Goal: Task Accomplishment & Management: Manage account settings

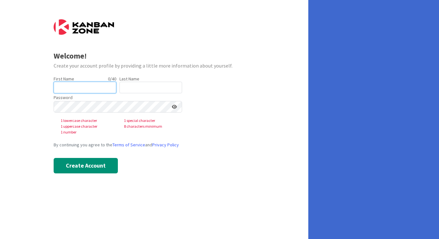
click at [89, 85] on input "text" at bounding box center [85, 88] width 63 height 12
type input "[PERSON_NAME]"
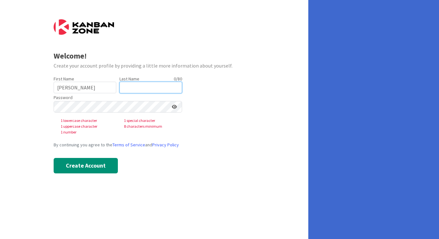
drag, startPoint x: 110, startPoint y: 87, endPoint x: 146, endPoint y: 87, distance: 36.3
click at [146, 87] on input "text" at bounding box center [150, 88] width 63 height 12
type input "harosky"
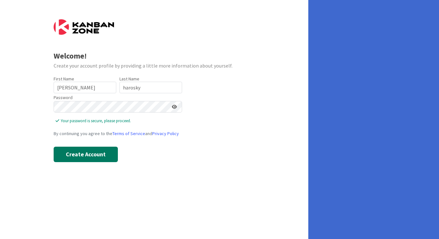
click at [83, 159] on button "Create Account" at bounding box center [86, 153] width 64 height 15
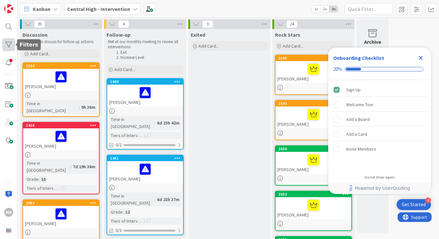
click at [8, 44] on div at bounding box center [8, 44] width 13 height 13
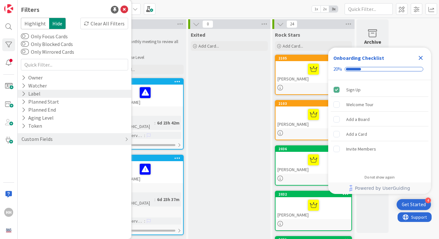
click at [31, 93] on div "Label" at bounding box center [31, 94] width 20 height 8
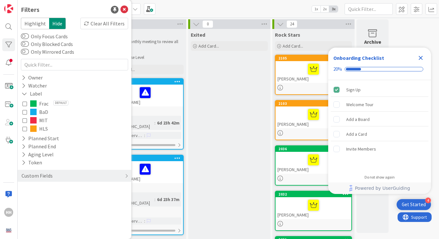
click at [25, 129] on icon at bounding box center [24, 128] width 4 height 4
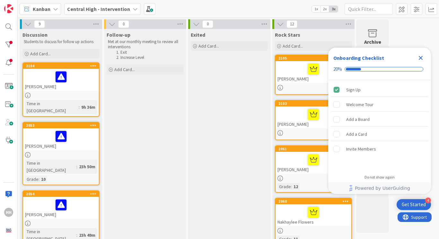
click at [81, 75] on div at bounding box center [61, 76] width 72 height 13
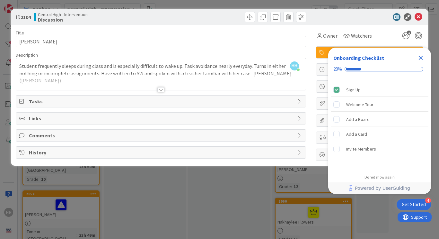
click at [162, 91] on div at bounding box center [160, 89] width 7 height 5
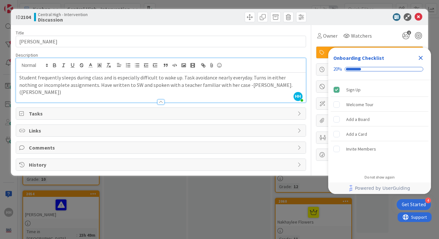
click at [51, 115] on span "Tasks" at bounding box center [161, 113] width 265 height 8
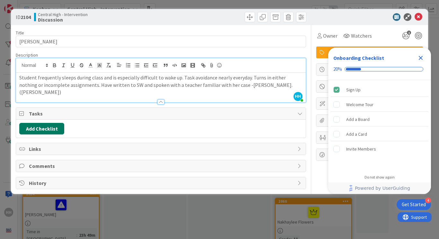
click at [46, 129] on button "Add Checklist" at bounding box center [41, 129] width 45 height 12
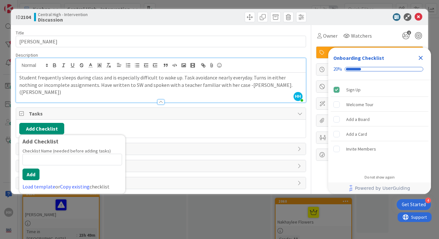
click at [119, 115] on span "Tasks" at bounding box center [161, 113] width 265 height 8
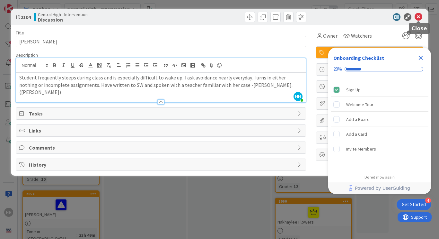
click at [420, 16] on icon at bounding box center [418, 17] width 8 height 8
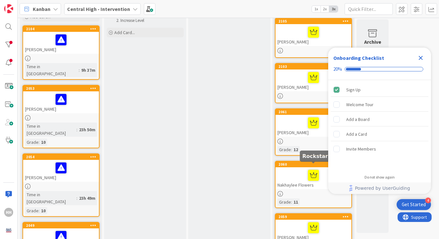
scroll to position [35, 0]
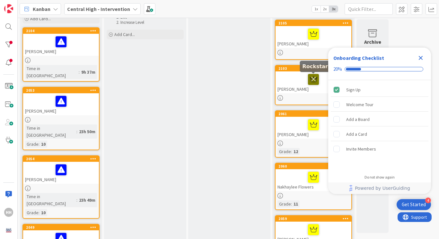
click at [315, 80] on icon at bounding box center [313, 79] width 11 height 10
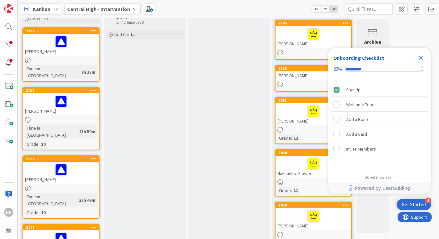
click at [421, 57] on icon "Close Checklist" at bounding box center [421, 58] width 4 height 4
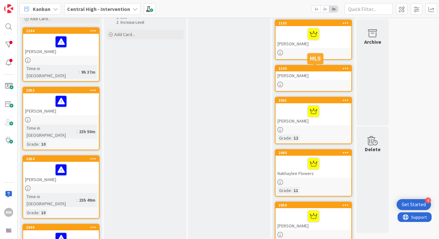
scroll to position [0, 0]
click at [310, 70] on div "2103" at bounding box center [314, 68] width 73 height 4
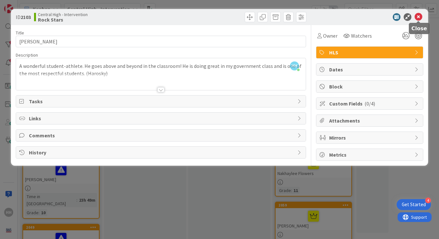
click at [418, 15] on icon at bounding box center [418, 17] width 8 height 8
